Goal: Information Seeking & Learning: Learn about a topic

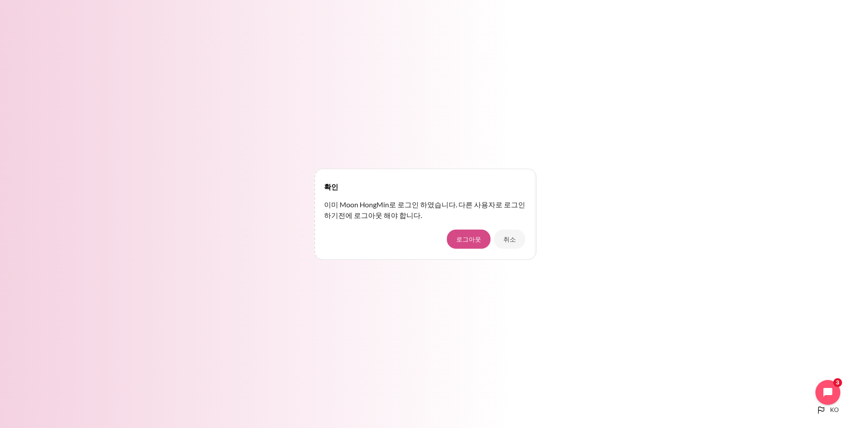
click at [475, 242] on button "로그아웃" at bounding box center [469, 239] width 44 height 19
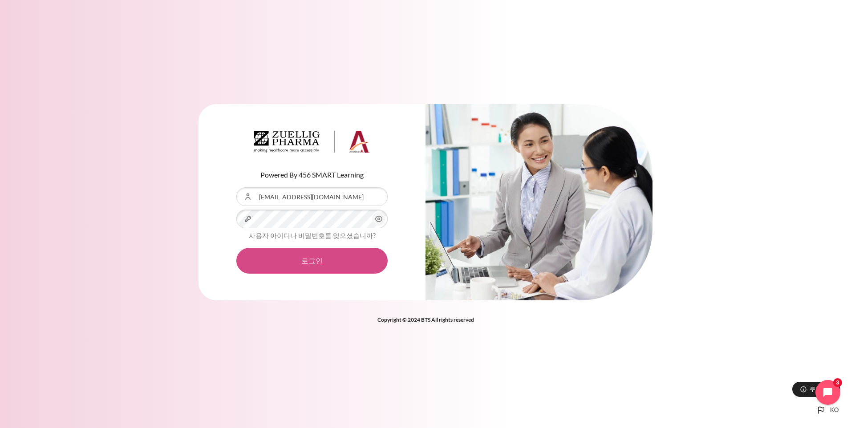
click at [299, 261] on button "로그인" at bounding box center [311, 261] width 151 height 26
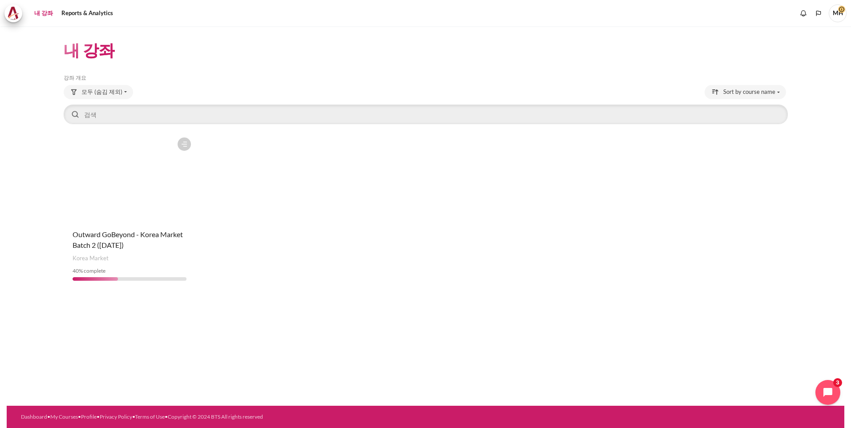
click at [40, 12] on link "내 강좌" at bounding box center [43, 13] width 25 height 18
click at [93, 52] on h1 "내 강좌" at bounding box center [89, 50] width 51 height 21
click at [201, 87] on div "모두 (숨김 제외) 모두 (숨김 제외) Starred 숨김" at bounding box center [426, 93] width 724 height 16
click at [77, 15] on link "Reports & Analytics" at bounding box center [87, 13] width 58 height 18
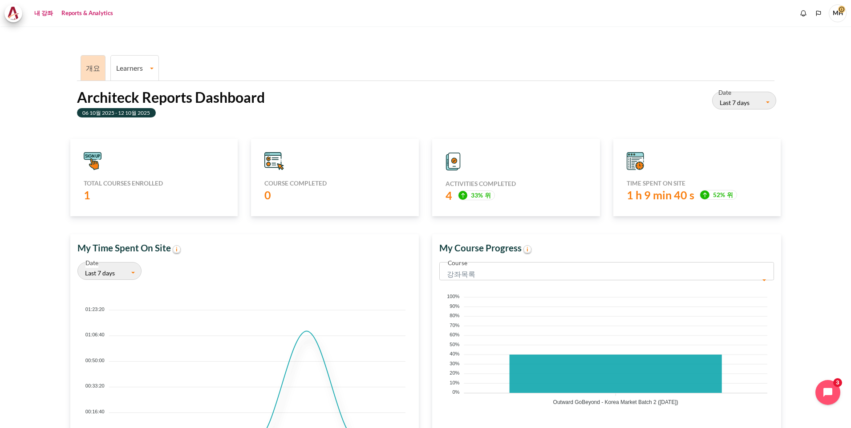
click at [39, 14] on link "내 강좌" at bounding box center [43, 13] width 25 height 18
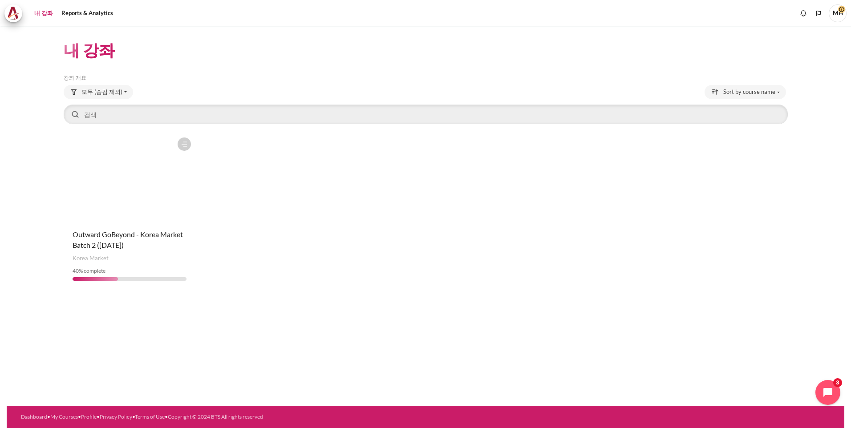
click at [131, 202] on figure "내용" at bounding box center [130, 177] width 132 height 89
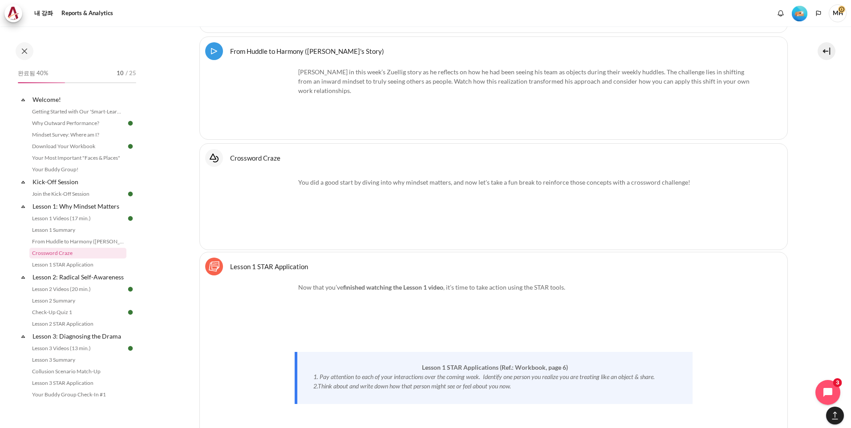
scroll to position [1730, 0]
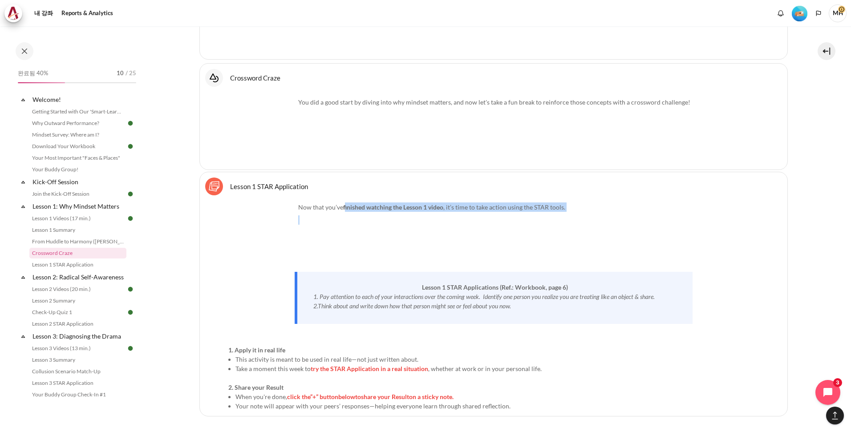
drag, startPoint x: 346, startPoint y: 208, endPoint x: 483, endPoint y: 218, distance: 137.8
click at [483, 218] on div "Now that you’ve finished watching the Lesson 1 video , it’s time to take action…" at bounding box center [493, 306] width 530 height 208
drag, startPoint x: 483, startPoint y: 218, endPoint x: 428, endPoint y: 219, distance: 55.2
click at [428, 219] on p "내용" at bounding box center [493, 219] width 530 height 9
drag, startPoint x: 359, startPoint y: 210, endPoint x: 394, endPoint y: 211, distance: 34.7
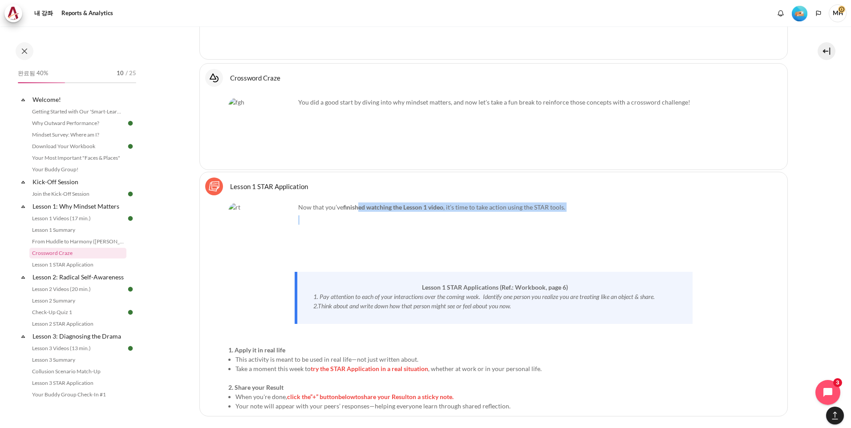
click at [394, 211] on div "Now that you’ve finished watching the Lesson 1 video , it’s time to take action…" at bounding box center [493, 306] width 530 height 208
drag, startPoint x: 394, startPoint y: 211, endPoint x: 452, endPoint y: 218, distance: 59.1
click at [454, 218] on p "내용" at bounding box center [493, 219] width 530 height 9
drag, startPoint x: 452, startPoint y: 210, endPoint x: 583, endPoint y: 217, distance: 130.6
click at [583, 217] on div "Now that you’ve finished watching the Lesson 1 video , it’s time to take action…" at bounding box center [493, 306] width 530 height 208
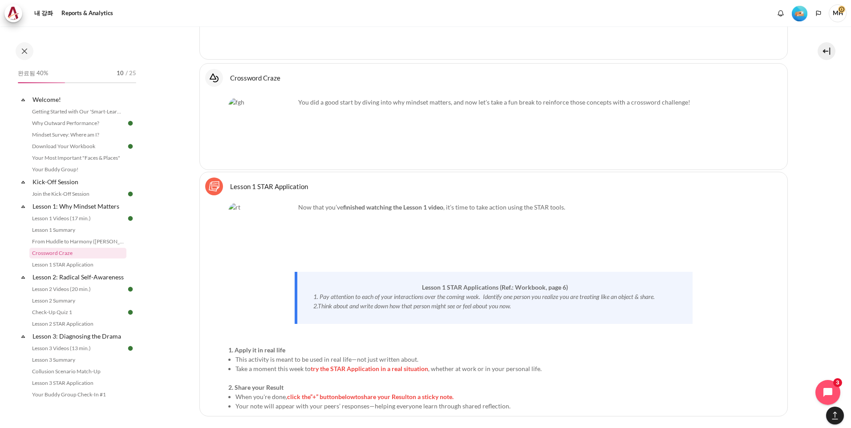
drag, startPoint x: 583, startPoint y: 217, endPoint x: 613, endPoint y: 230, distance: 33.1
click at [613, 230] on p "내용" at bounding box center [493, 232] width 530 height 9
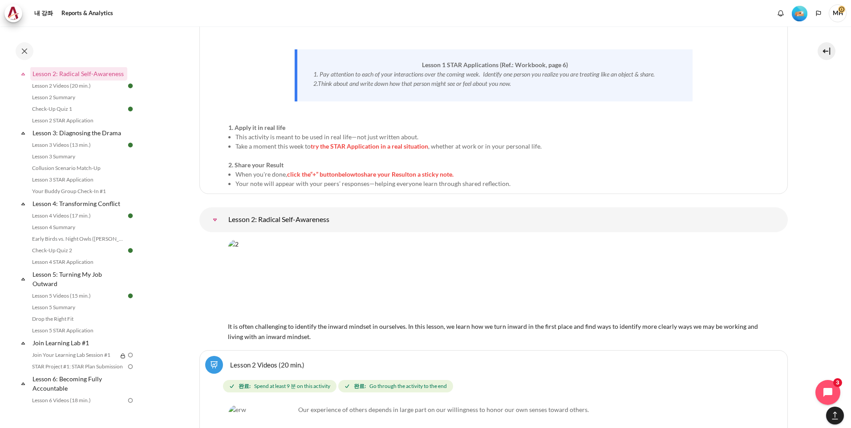
scroll to position [1879, 0]
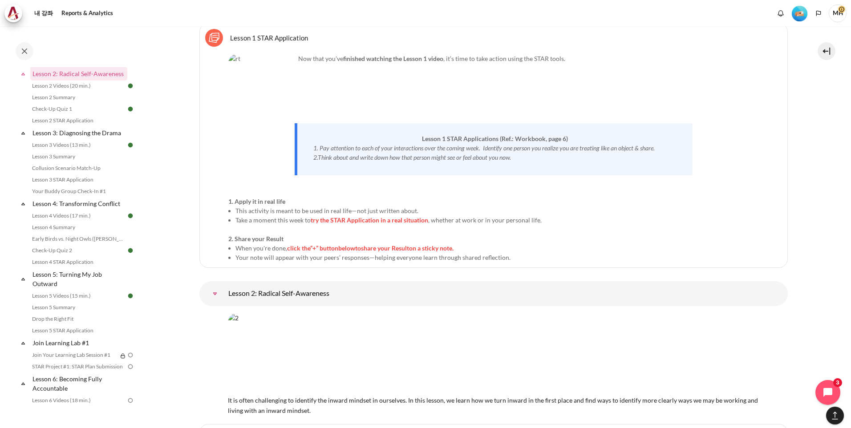
click at [266, 138] on div "Now that you’ve finished watching the Lesson 1 video , it’s time to take action…" at bounding box center [493, 158] width 530 height 208
drag, startPoint x: 375, startPoint y: 60, endPoint x: 495, endPoint y: 59, distance: 120.6
click at [495, 59] on p "Now that you’ve finished watching the Lesson 1 video , it’s time to take action…" at bounding box center [493, 58] width 530 height 9
click at [495, 60] on p "Now that you’ve finished watching the Lesson 1 video , it’s time to take action…" at bounding box center [493, 58] width 530 height 9
click at [405, 93] on p "내용" at bounding box center [493, 97] width 530 height 9
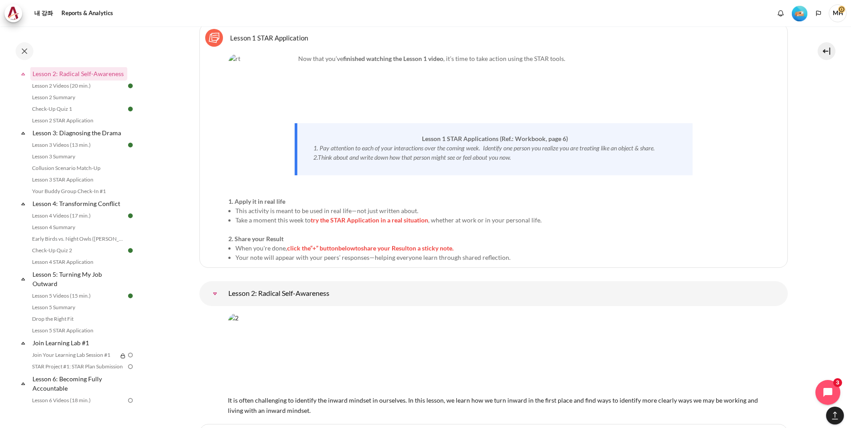
click at [280, 102] on img "내용" at bounding box center [261, 87] width 67 height 67
click at [345, 101] on div "Now that you’ve finished watching the Lesson 1 video , it’s time to take action…" at bounding box center [493, 158] width 530 height 208
click at [237, 143] on div "Now that you’ve finished watching the Lesson 1 video , it’s time to take action…" at bounding box center [493, 158] width 530 height 208
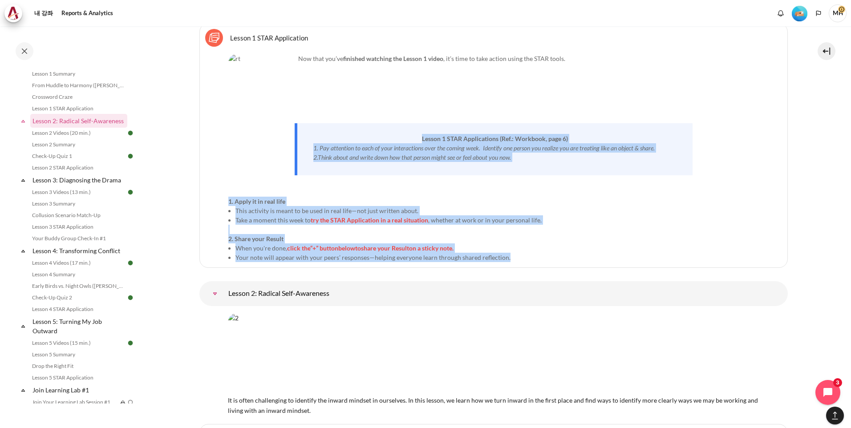
drag, startPoint x: 404, startPoint y: 132, endPoint x: 557, endPoint y: 260, distance: 199.6
click at [557, 260] on div "Now that you’ve finished watching the Lesson 1 video , it’s time to take action…" at bounding box center [493, 158] width 530 height 208
copy div "Lesson 1 STAR Applications (Ref.: Workbook, page 6) 1. Pay attention to each of…"
click at [241, 194] on div "Now that you’ve finished watching the Lesson 1 video , it’s time to take action…" at bounding box center [493, 158] width 530 height 208
click at [238, 175] on div "Now that you’ve finished watching the Lesson 1 video , it’s time to take action…" at bounding box center [493, 158] width 530 height 208
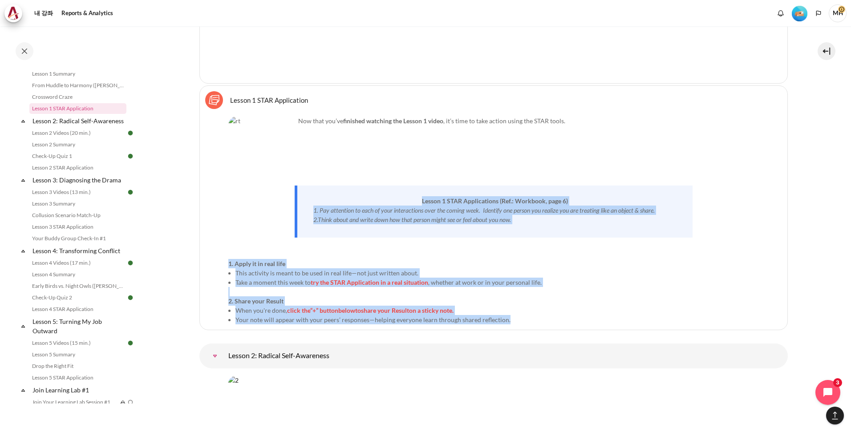
scroll to position [1730, 0]
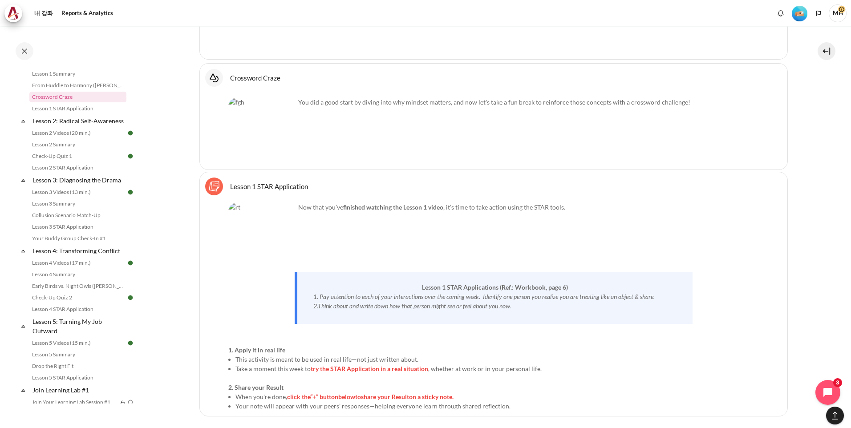
drag, startPoint x: 522, startPoint y: 203, endPoint x: 496, endPoint y: 210, distance: 27.1
click at [522, 203] on p "Now that you’ve finished watching the Lesson 1 video , it’s time to take action…" at bounding box center [493, 206] width 530 height 9
drag, startPoint x: 357, startPoint y: 206, endPoint x: 452, endPoint y: 218, distance: 95.9
click at [452, 218] on div "Now that you’ve finished watching the Lesson 1 video , it’s time to take action…" at bounding box center [493, 306] width 530 height 208
click at [452, 217] on p "내용" at bounding box center [493, 219] width 530 height 9
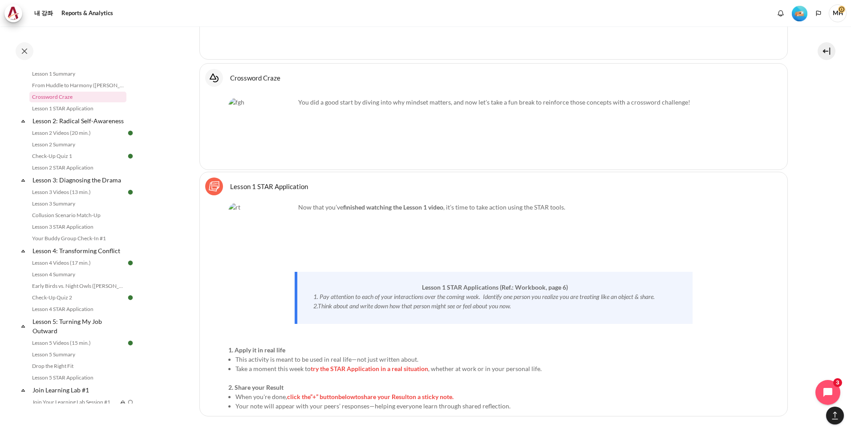
click at [490, 229] on p "내용" at bounding box center [493, 232] width 530 height 9
